Goal: Information Seeking & Learning: Compare options

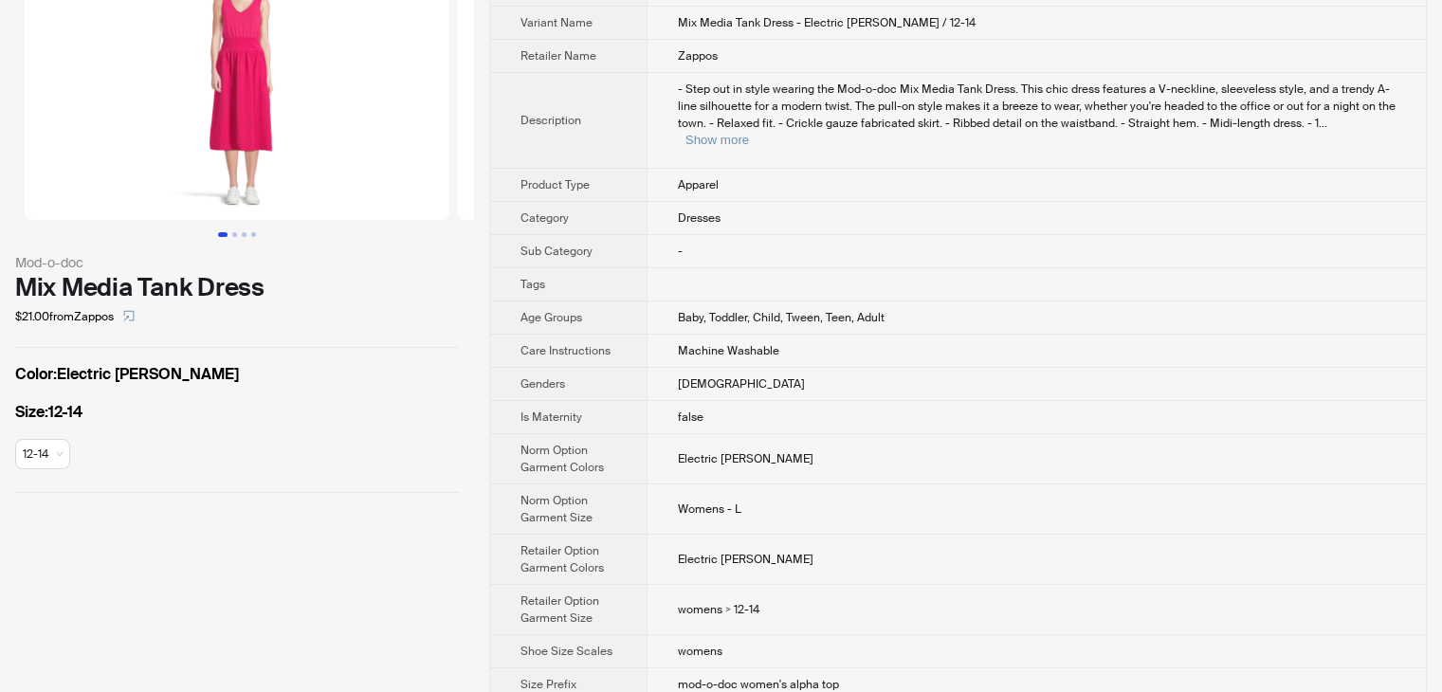
scroll to position [118, 0]
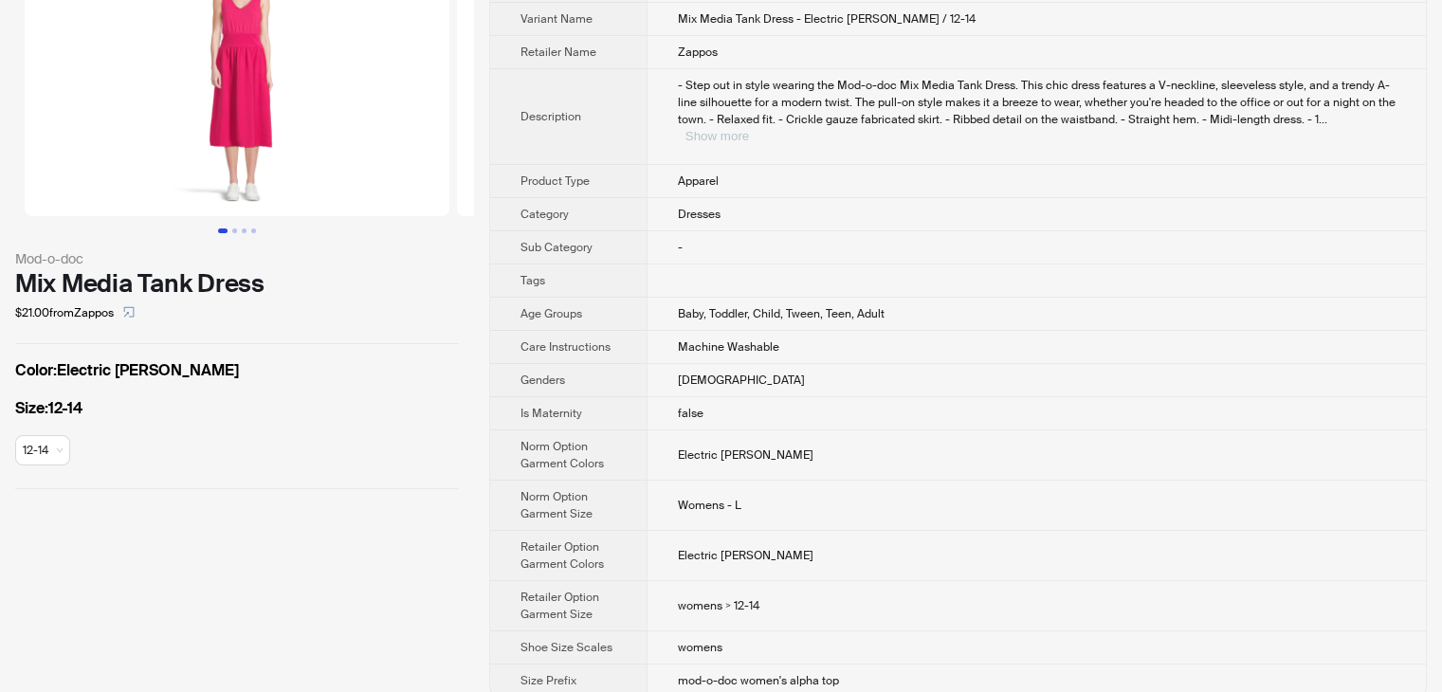
click at [749, 129] on button "Show more" at bounding box center [717, 136] width 64 height 14
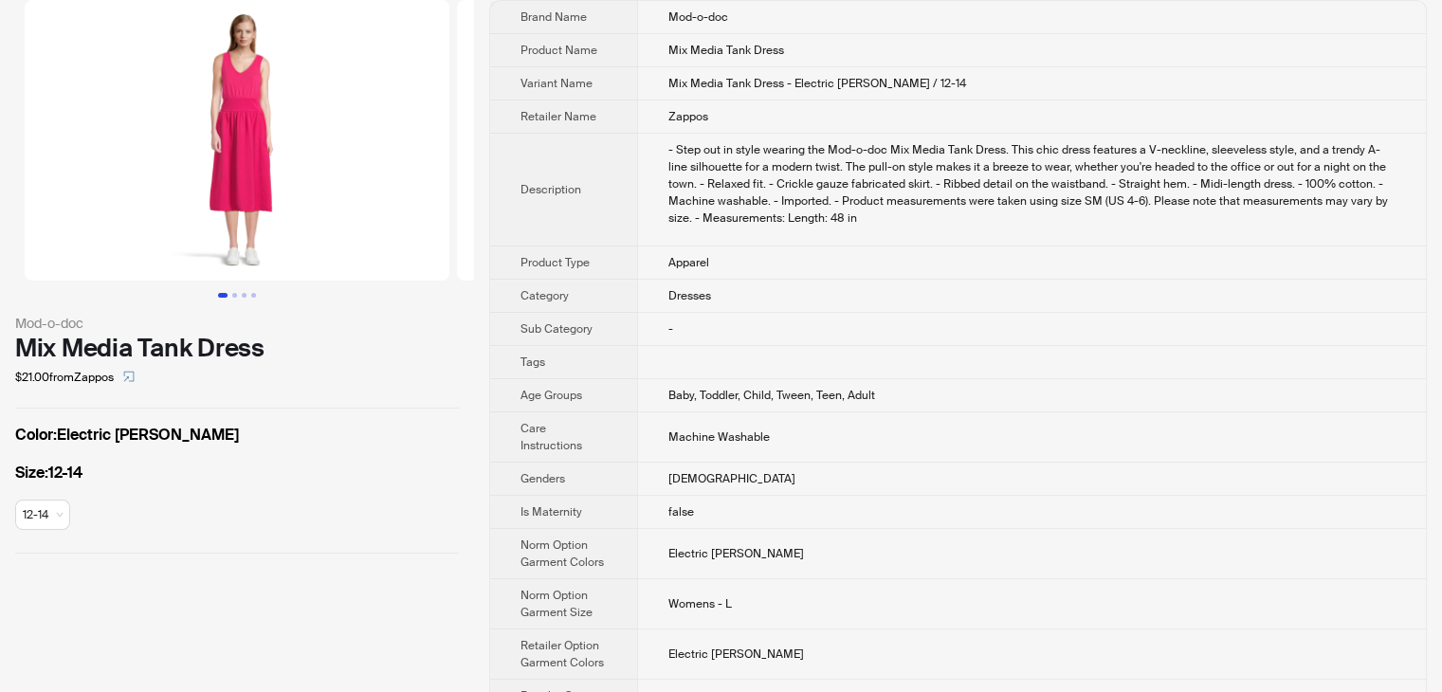
scroll to position [23, 0]
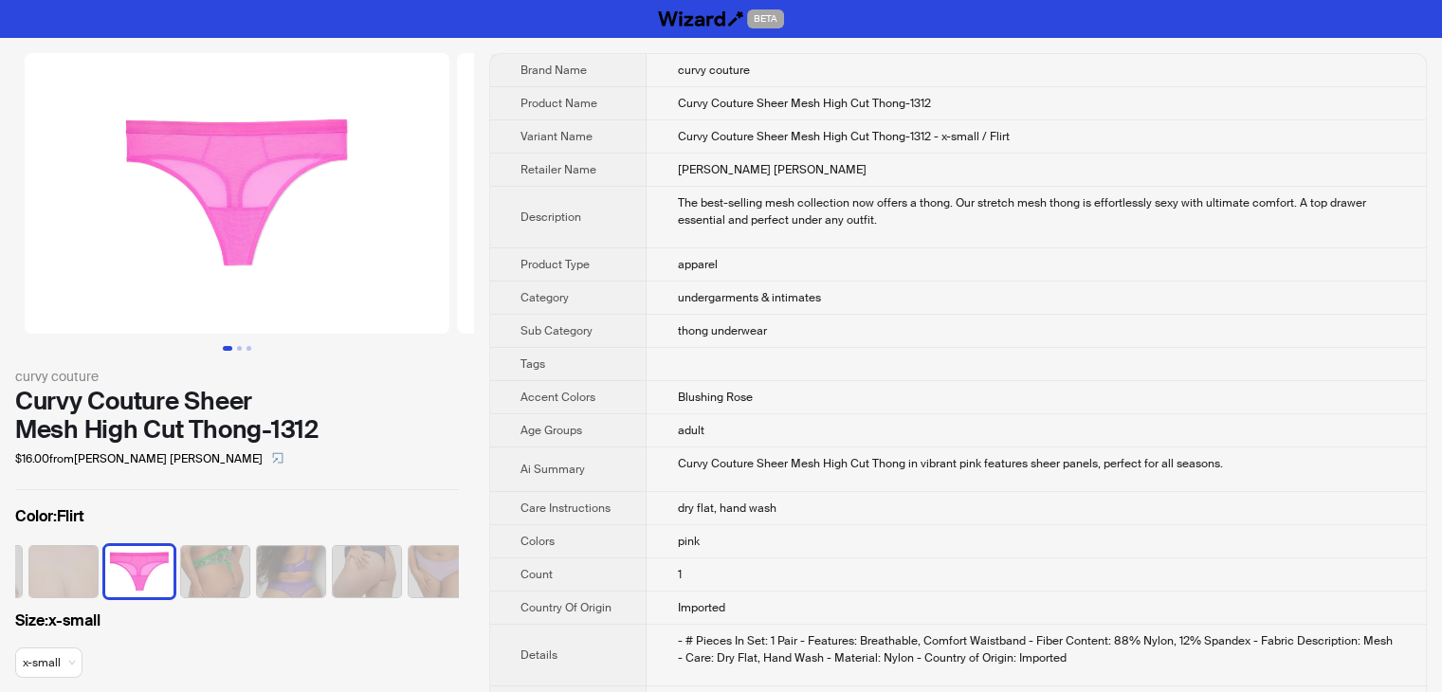
scroll to position [0, 352]
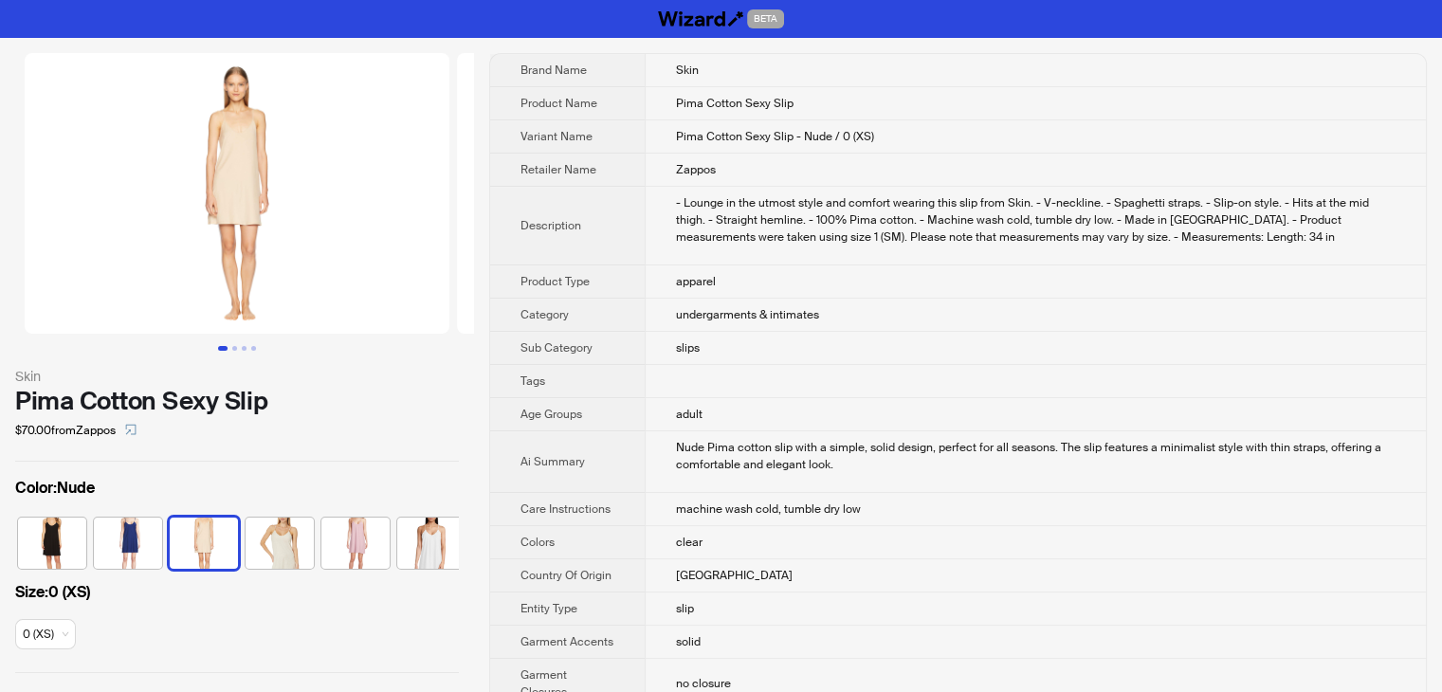
scroll to position [0, 11]
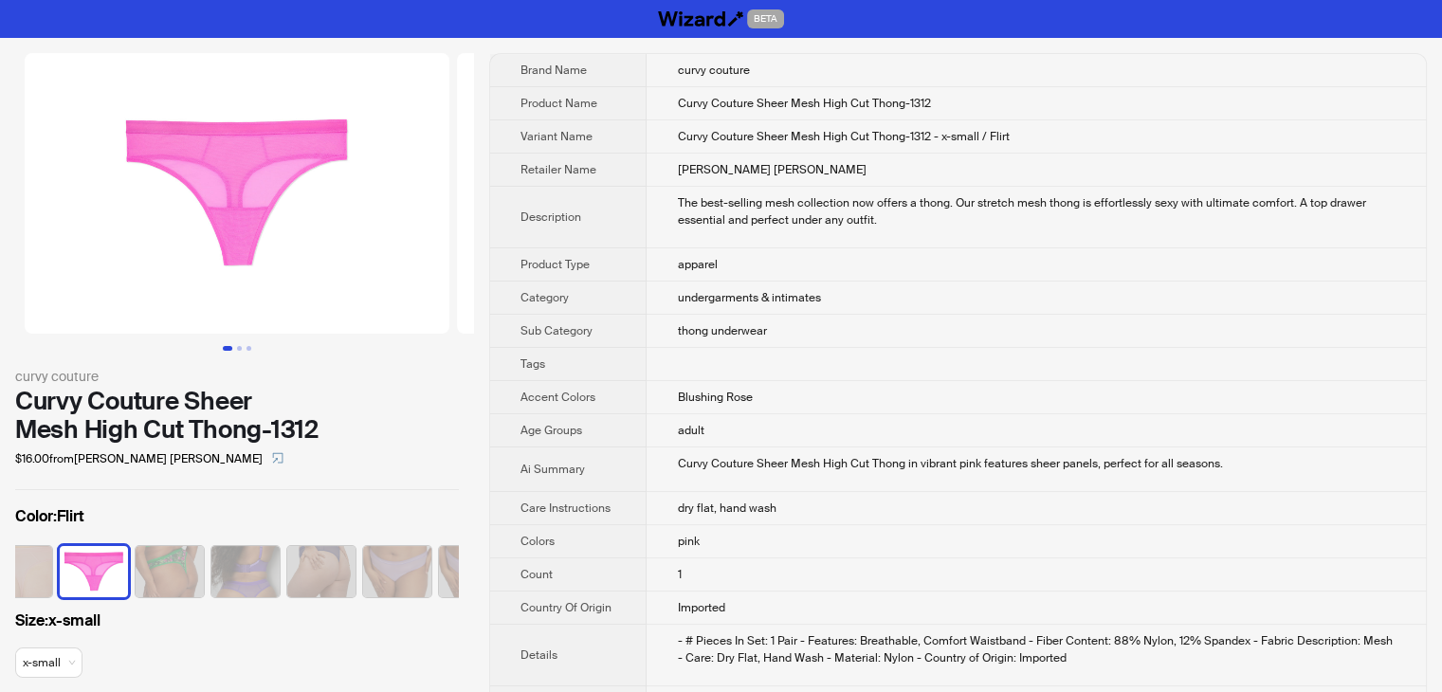
scroll to position [0, 352]
